Goal: Find specific page/section: Find specific page/section

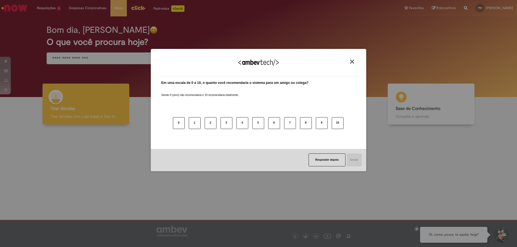
click at [352, 61] on img "Close" at bounding box center [352, 62] width 4 height 4
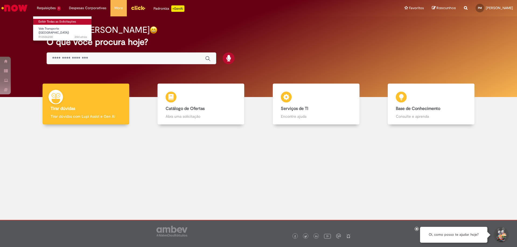
click at [62, 22] on link "Exibir Todas as Solicitações" at bounding box center [62, 22] width 59 height 6
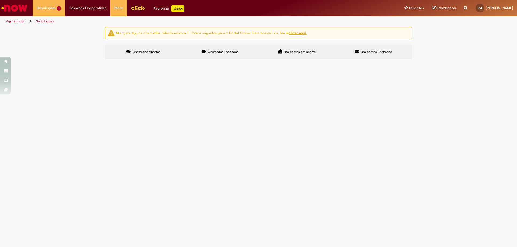
click at [236, 51] on span "Chamados Fechados" at bounding box center [223, 52] width 31 height 4
click at [369, 54] on label "Incidentes Fechados" at bounding box center [373, 52] width 77 height 15
click at [322, 53] on label "Incidentes em aberto" at bounding box center [297, 52] width 77 height 15
click at [22, 21] on link "Página inicial" at bounding box center [15, 21] width 19 height 4
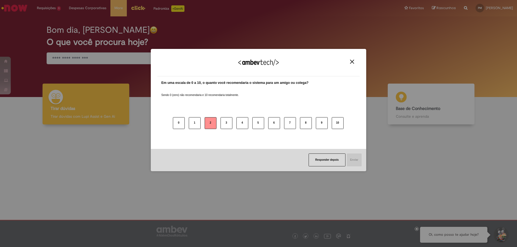
click at [211, 121] on button "2" at bounding box center [211, 123] width 12 height 12
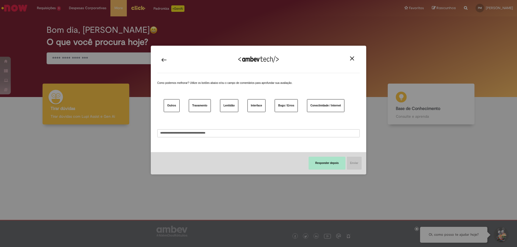
click at [335, 165] on button "Responder depois" at bounding box center [327, 163] width 37 height 13
